Goal: Transaction & Acquisition: Purchase product/service

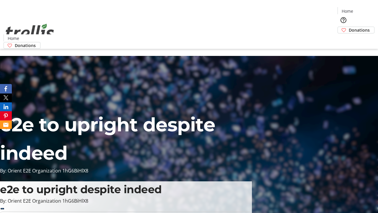
click at [362, 9] on span "Sign Up" at bounding box center [363, 8] width 17 height 7
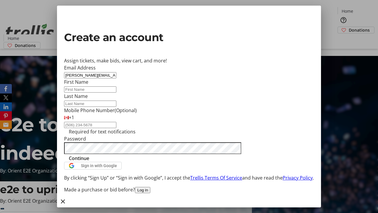
type input "[PERSON_NAME][EMAIL_ADDRESS][DOMAIN_NAME]"
type input "[PERSON_NAME]"
type input "Jast"
click at [89, 162] on span "Continue" at bounding box center [79, 158] width 20 height 7
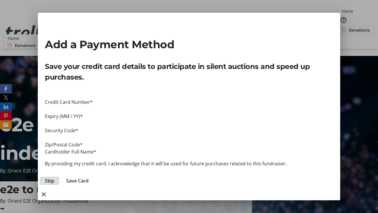
click at [54, 177] on span "Skip" at bounding box center [49, 180] width 9 height 7
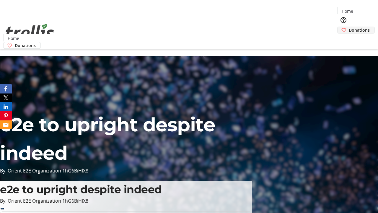
click at [349, 27] on span "Donations" at bounding box center [359, 30] width 21 height 6
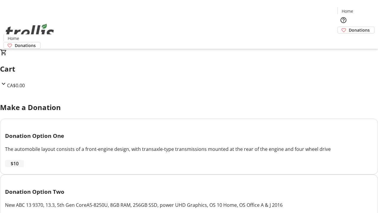
click at [19, 167] on span "$10" at bounding box center [15, 163] width 8 height 7
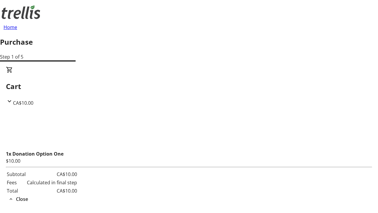
select select "CA"
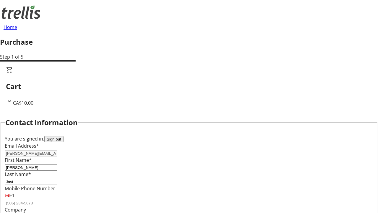
type input "[STREET_ADDRESS][PERSON_NAME]"
type input "Kelowna"
select select "BC"
type input "Kelowna"
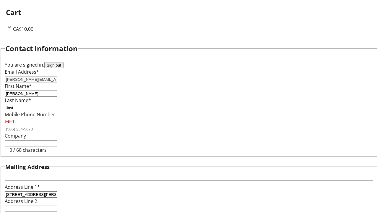
type input "V1Y 0C2"
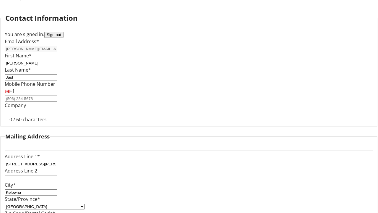
scroll to position [113, 0]
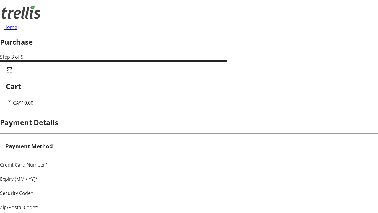
type input "V1Y 0C2"
